Goal: Use online tool/utility: Use online tool/utility

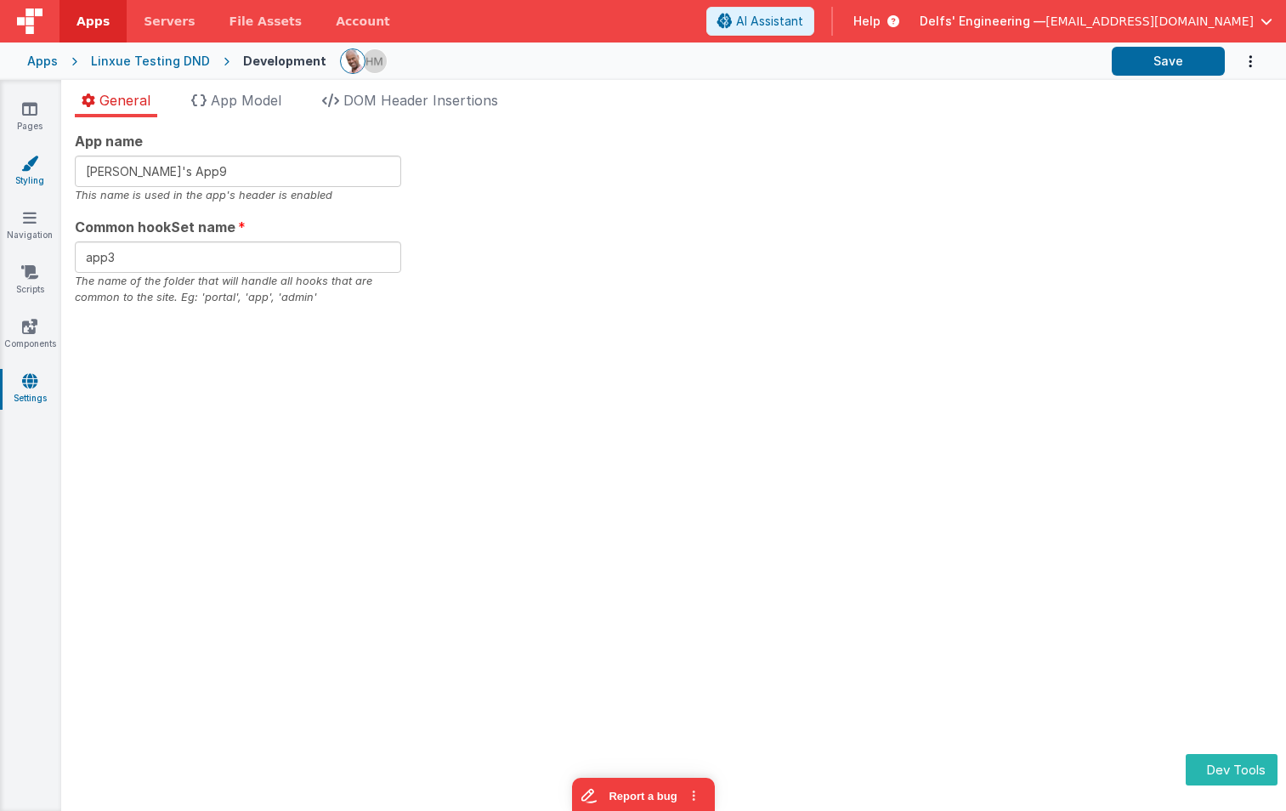
click at [26, 166] on icon at bounding box center [29, 163] width 17 height 17
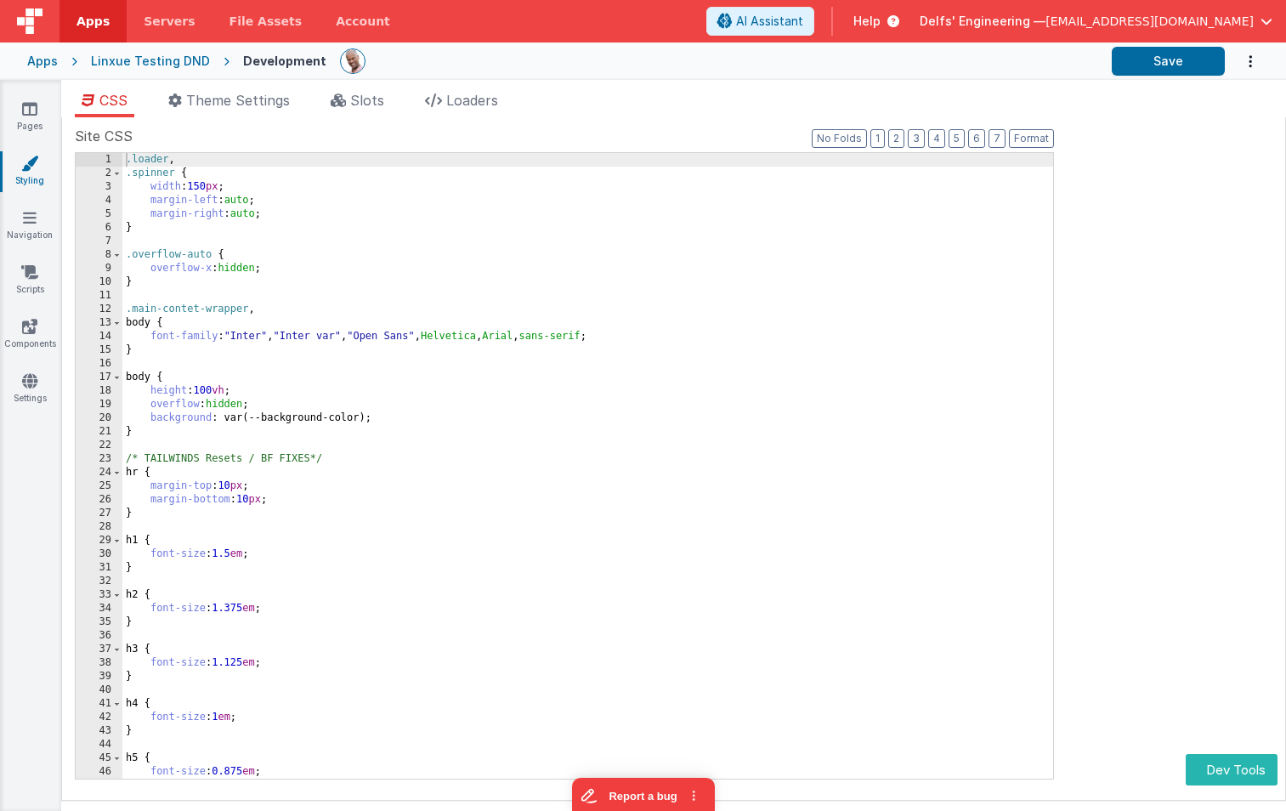
click at [447, 448] on div ".loader , .spinner { width : 150 px ; margin-left : auto ; margin-right : auto …" at bounding box center [587, 479] width 931 height 653
click at [243, 155] on div ".loader , .spinner { width : 150 px ; margin-left : auto ; margin-right : auto …" at bounding box center [587, 479] width 931 height 653
